Goal: Information Seeking & Learning: Learn about a topic

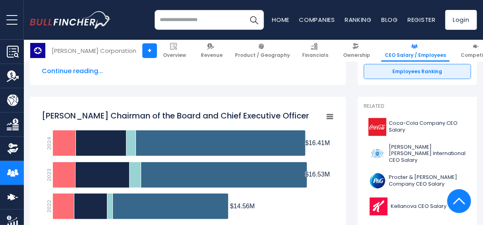
scroll to position [199, 0]
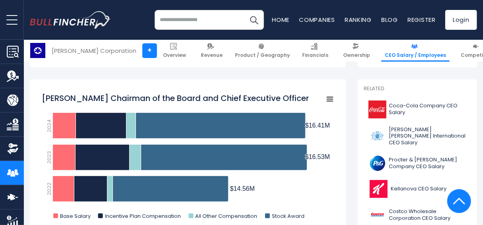
click at [326, 190] on rect "Michael D. Hsu Chairman of the Board and Chief Executive Officer" at bounding box center [188, 158] width 292 height 139
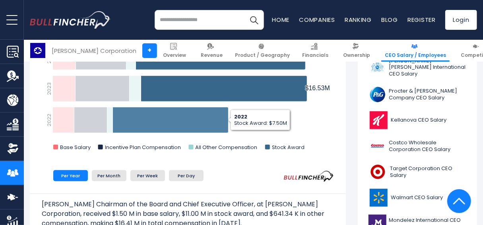
scroll to position [278, 0]
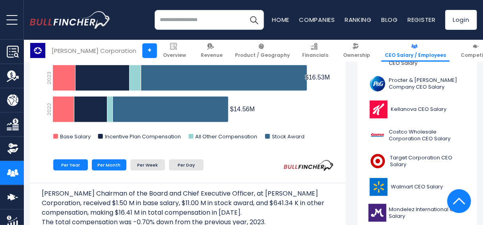
click at [120, 168] on li "Per Month" at bounding box center [109, 164] width 35 height 11
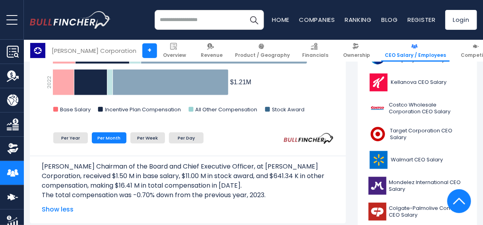
scroll to position [318, 0]
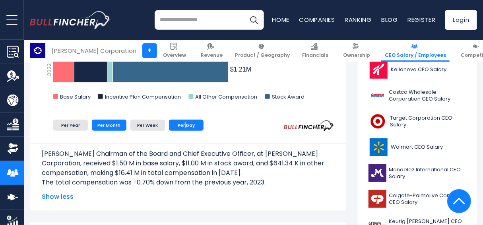
click at [185, 125] on li "Per Day" at bounding box center [186, 125] width 35 height 11
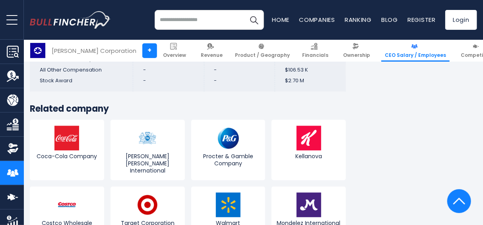
scroll to position [2226, 0]
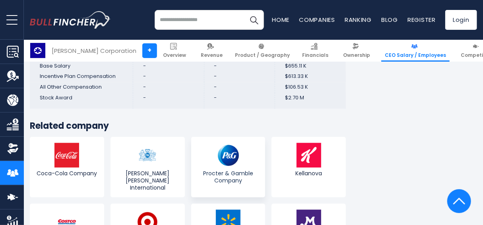
click at [220, 143] on img at bounding box center [228, 155] width 25 height 25
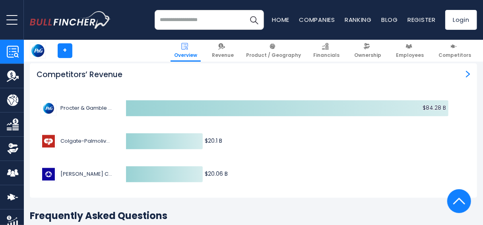
scroll to position [2385, 0]
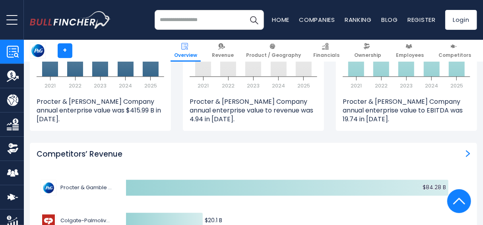
click at [466, 150] on img "Competitors’ Revenue" at bounding box center [468, 153] width 4 height 7
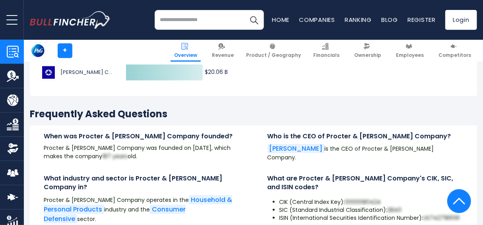
scroll to position [2544, 0]
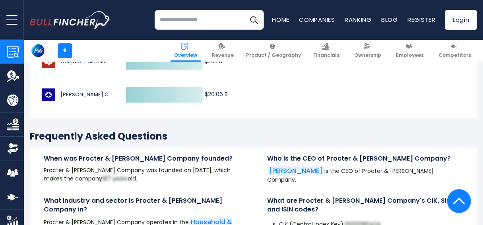
click at [285, 166] on link "Jon R. Moeller" at bounding box center [296, 170] width 57 height 9
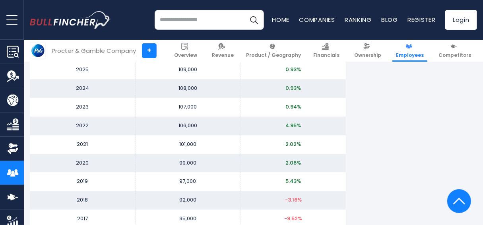
scroll to position [835, 0]
